Goal: Transaction & Acquisition: Subscribe to service/newsletter

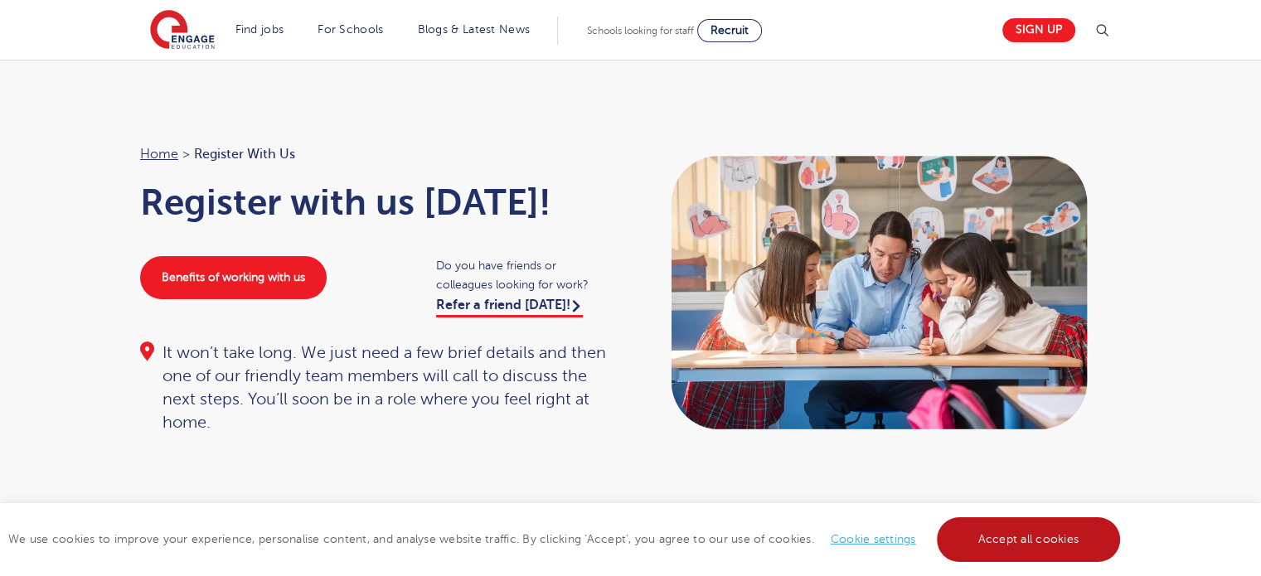
click at [1012, 539] on link "Accept all cookies" at bounding box center [1029, 540] width 184 height 45
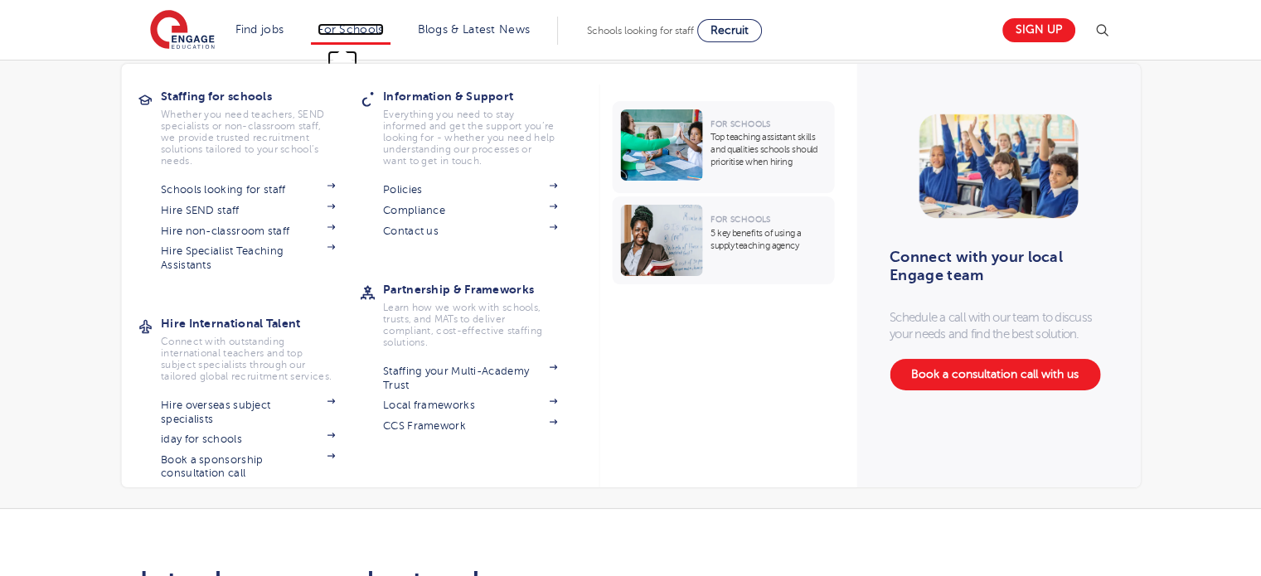
click at [359, 25] on link "For Schools" at bounding box center [351, 29] width 66 height 12
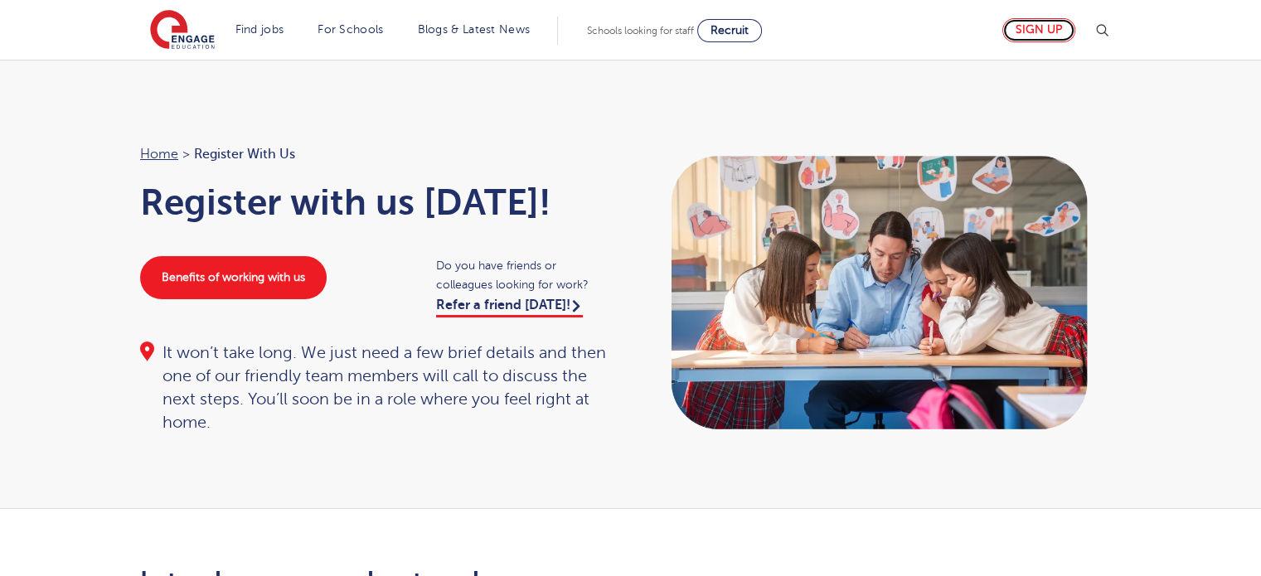
click at [1036, 27] on link "Sign up" at bounding box center [1039, 30] width 73 height 24
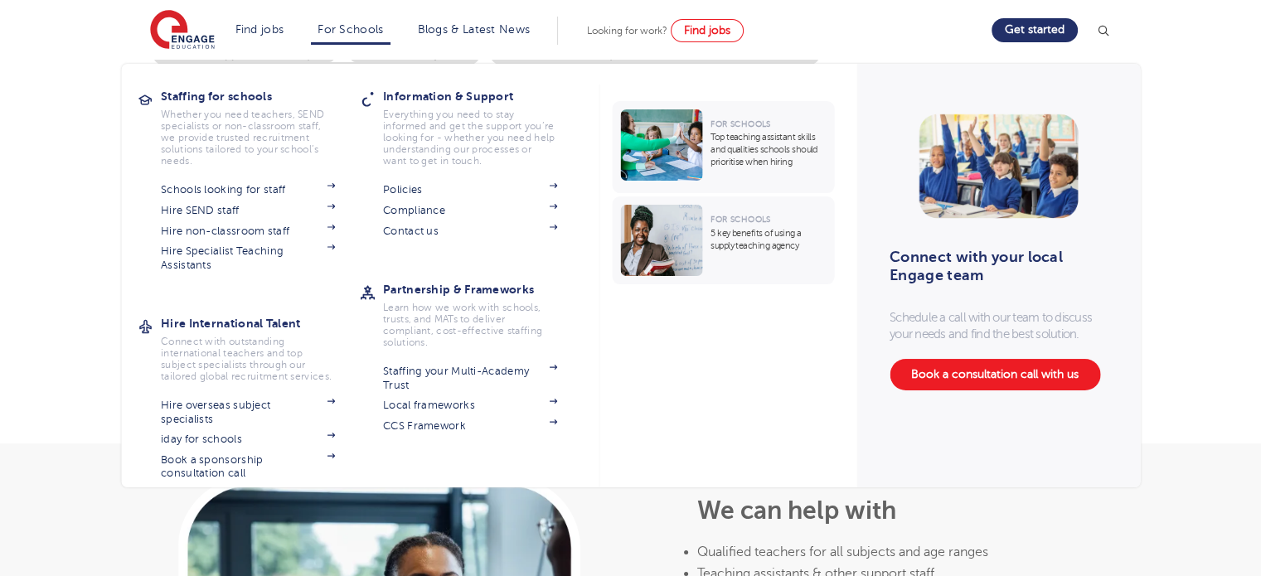
scroll to position [400, 0]
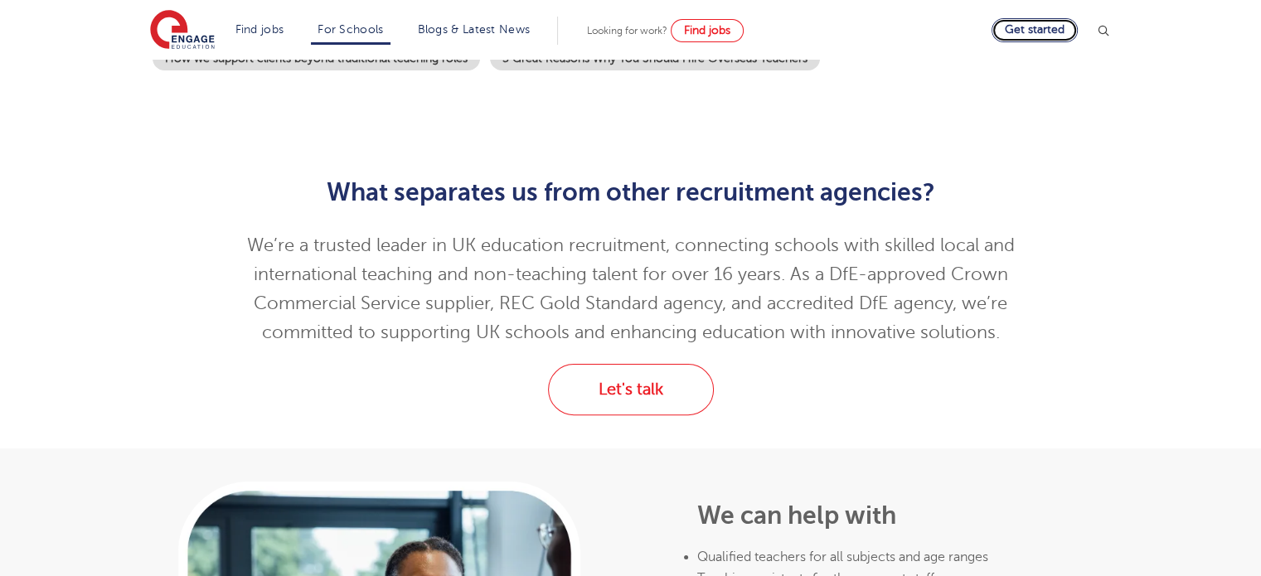
click at [1037, 32] on link "Get started" at bounding box center [1035, 30] width 86 height 24
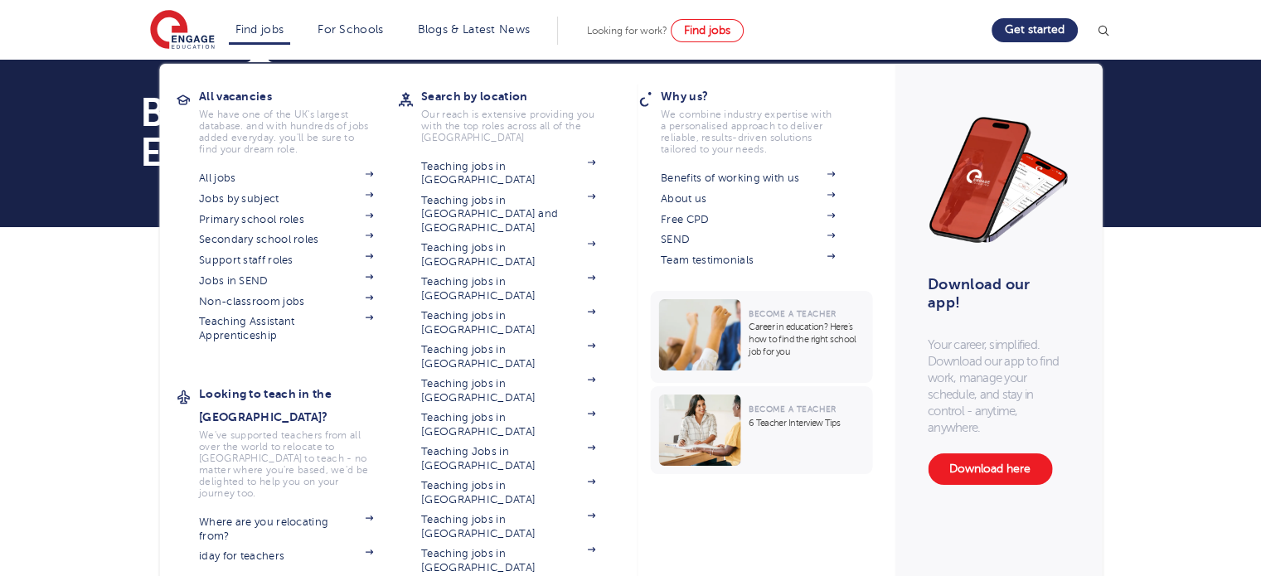
click at [256, 19] on li "Find jobs All vacancies We have one of the UK's largest database. and with hund…" at bounding box center [260, 31] width 62 height 28
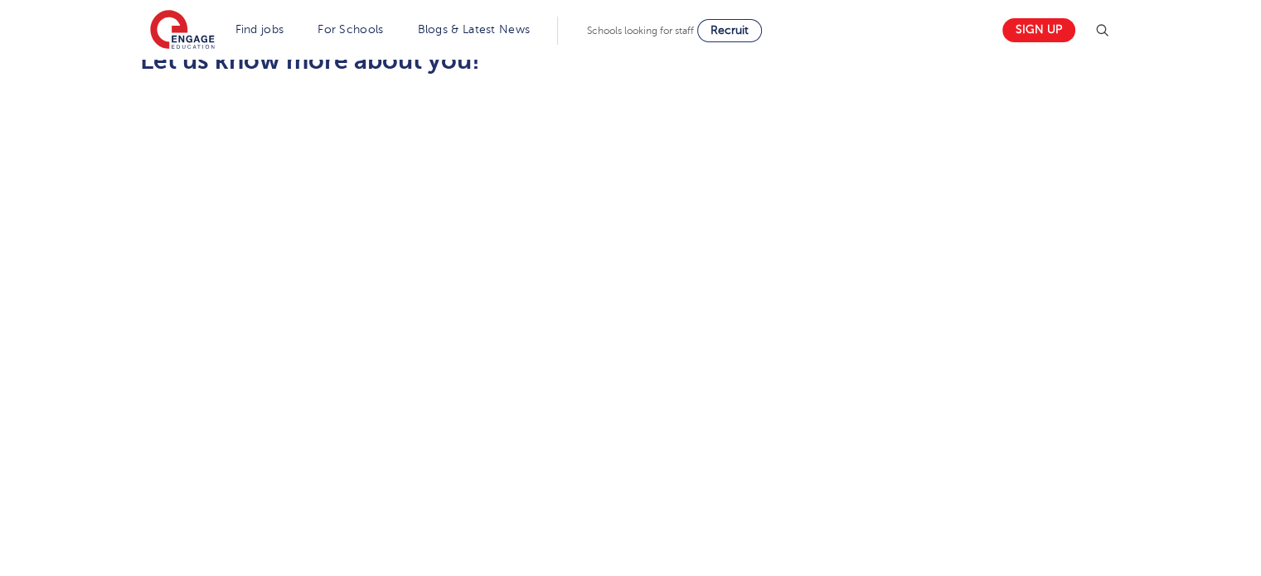
scroll to position [524, 0]
